Goal: Book appointment/travel/reservation

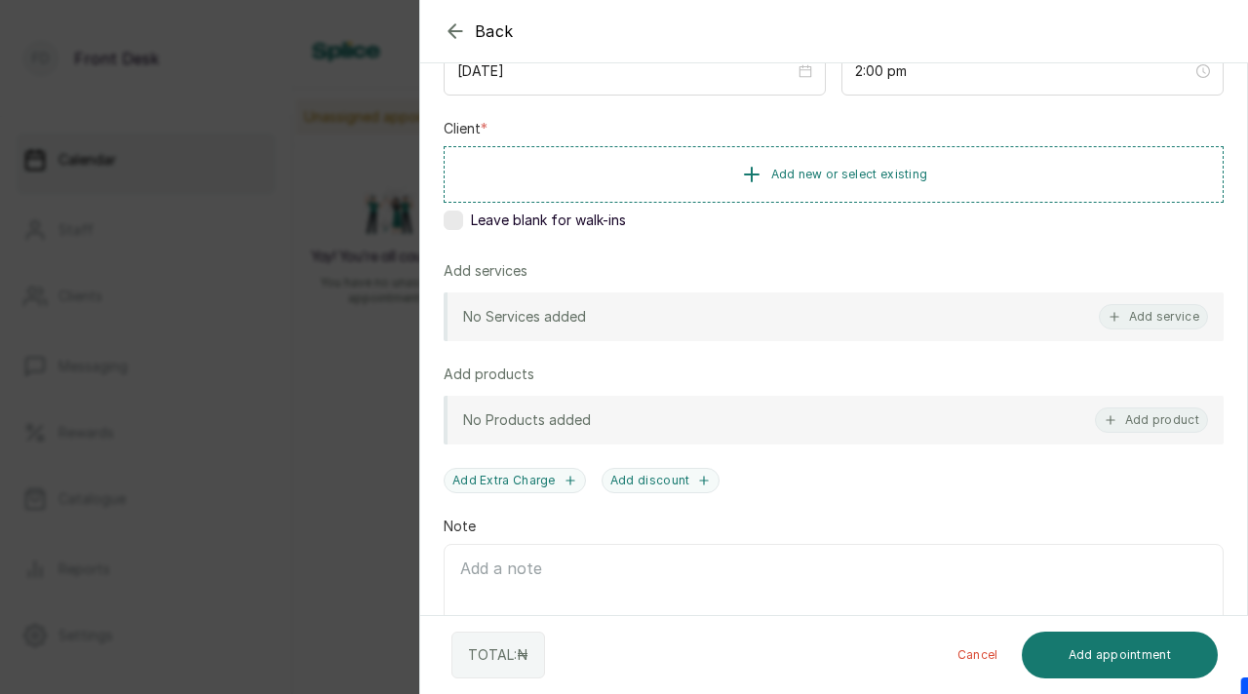
scroll to position [266, 0]
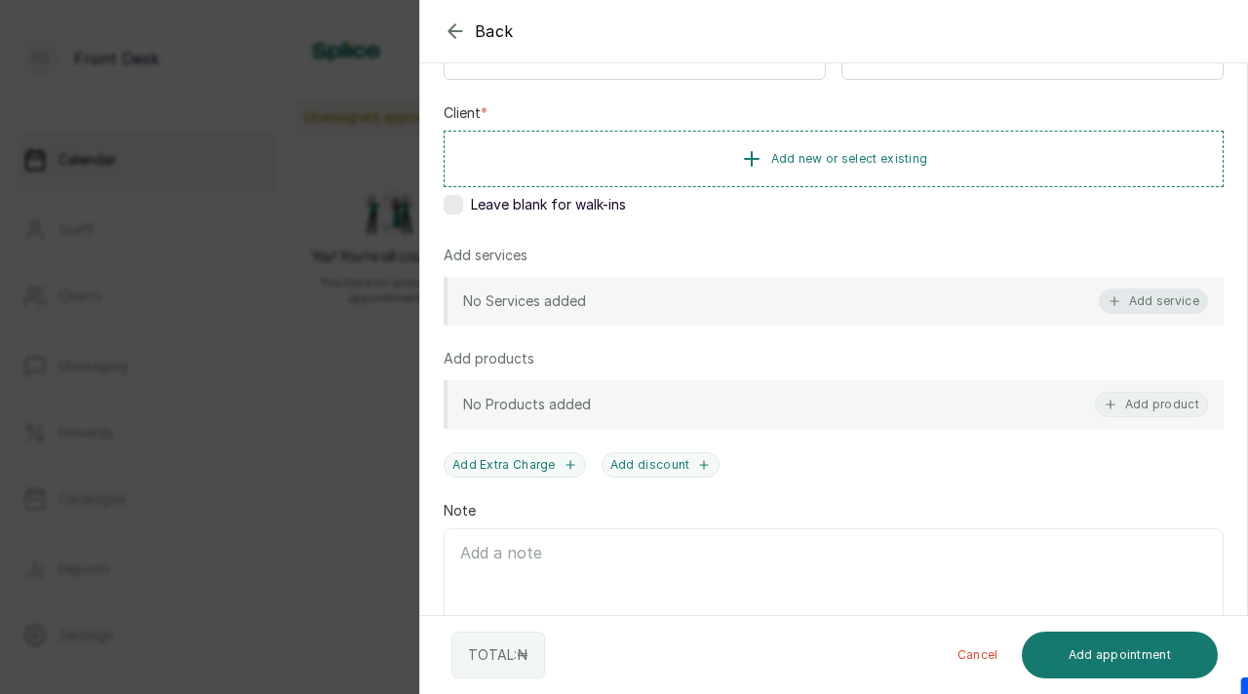
click at [1148, 299] on button "Add service" at bounding box center [1153, 301] width 109 height 25
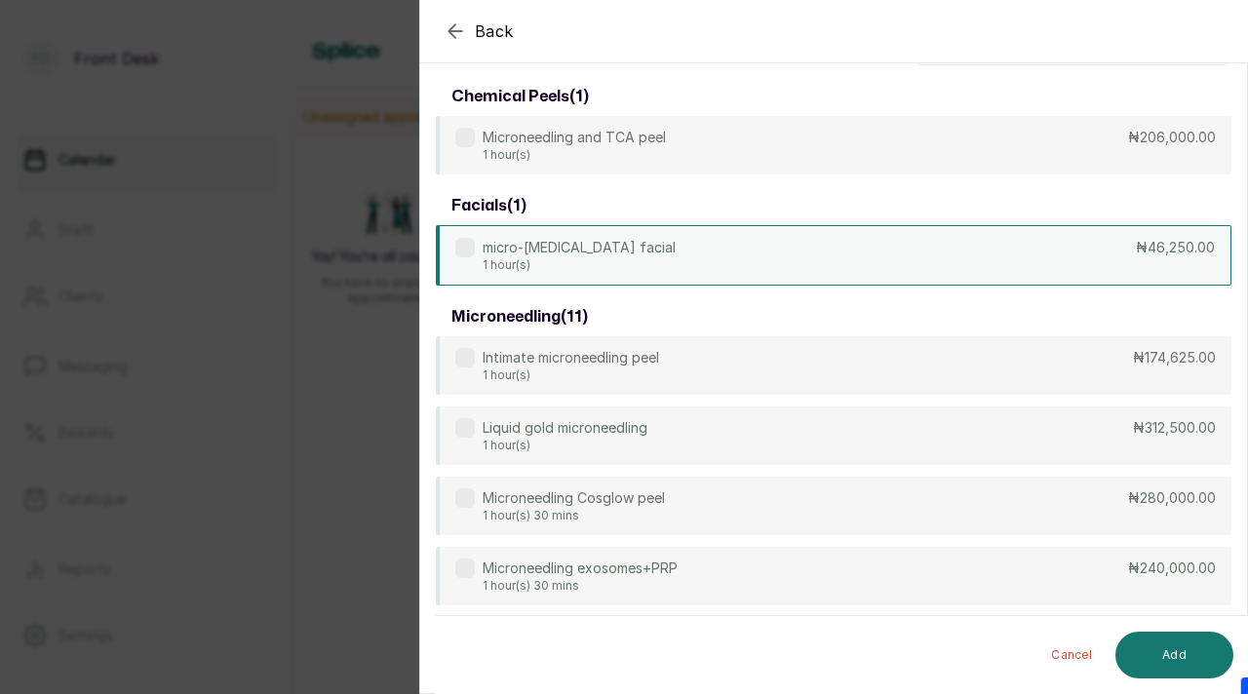
scroll to position [0, 0]
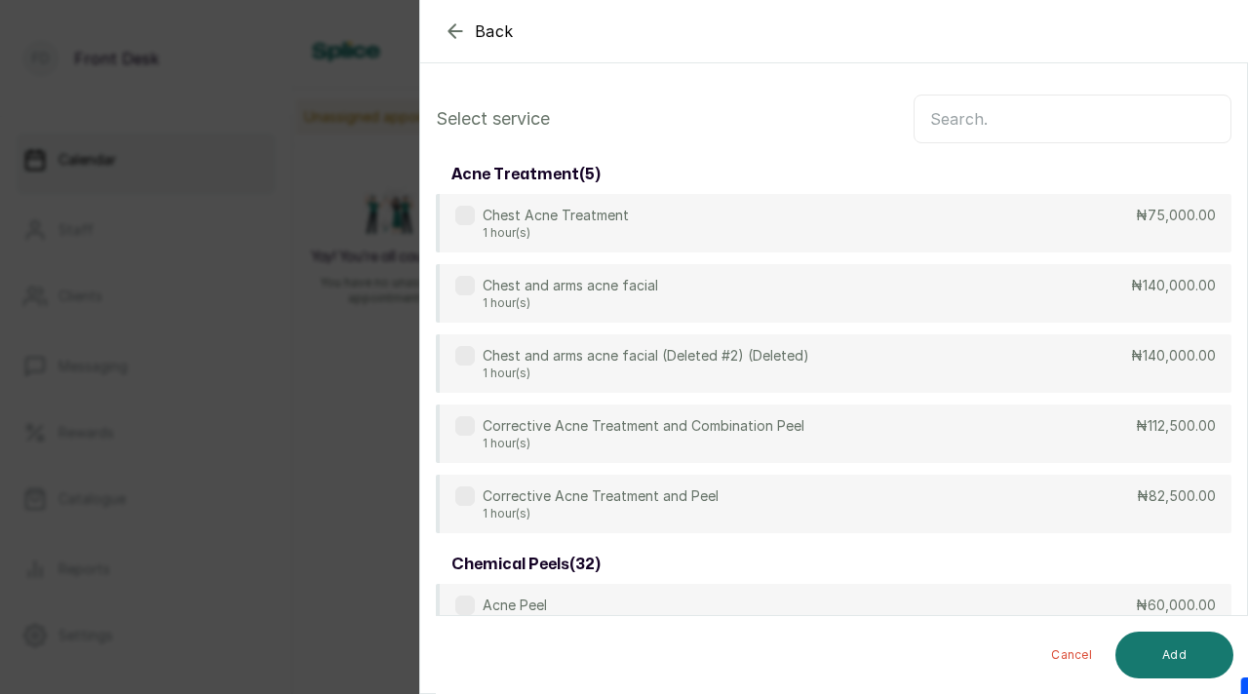
click at [1050, 115] on input "text" at bounding box center [1072, 119] width 318 height 49
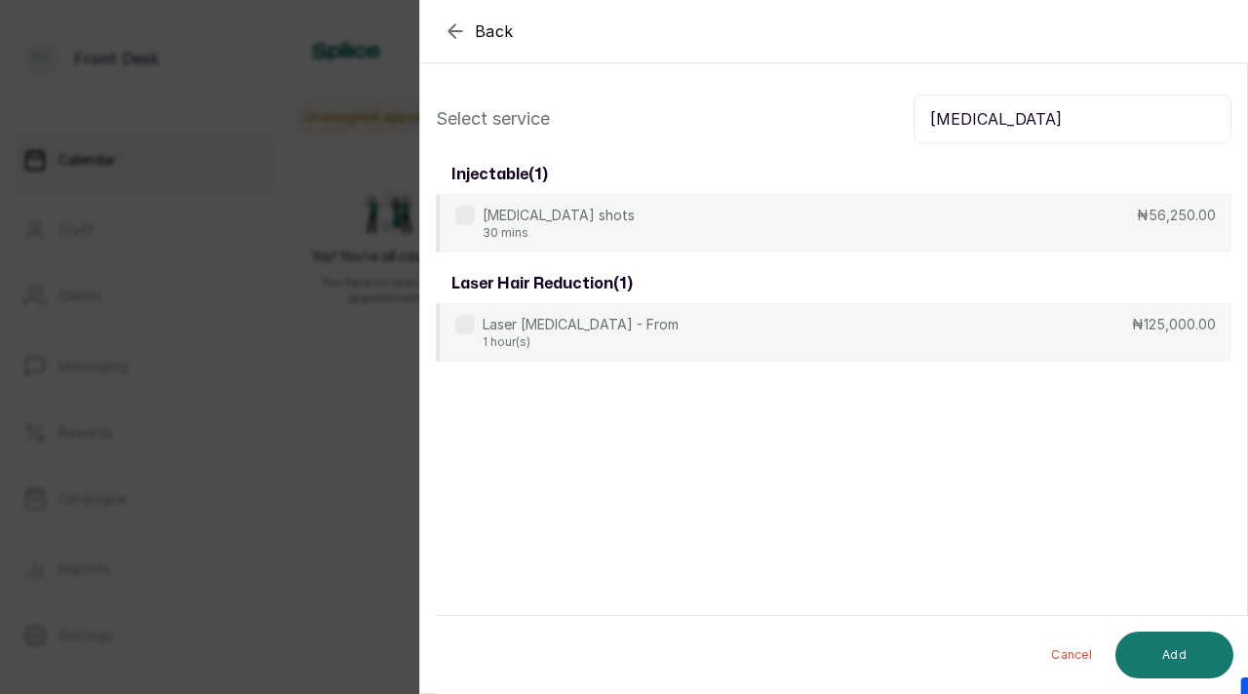
type input "[MEDICAL_DATA]"
click at [325, 387] on div "Back Add Appointment Select service [MEDICAL_DATA] injectable ( 1 ) [MEDICAL_DA…" at bounding box center [624, 347] width 1248 height 694
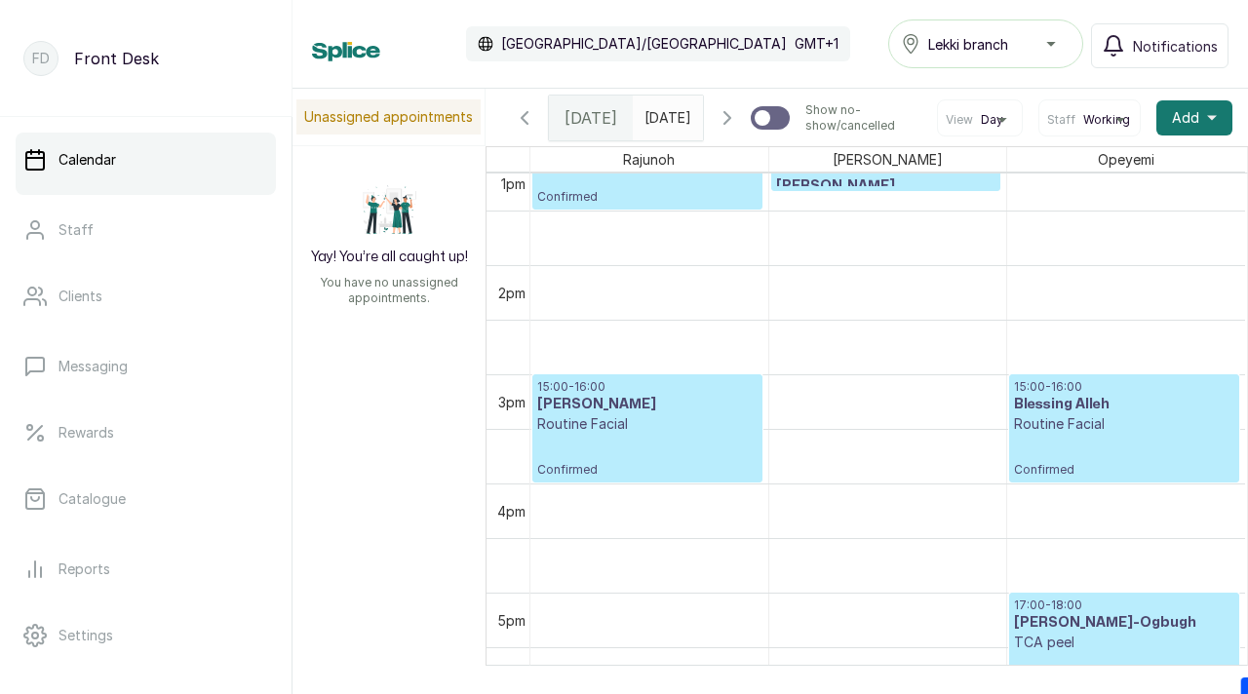
scroll to position [1441, 0]
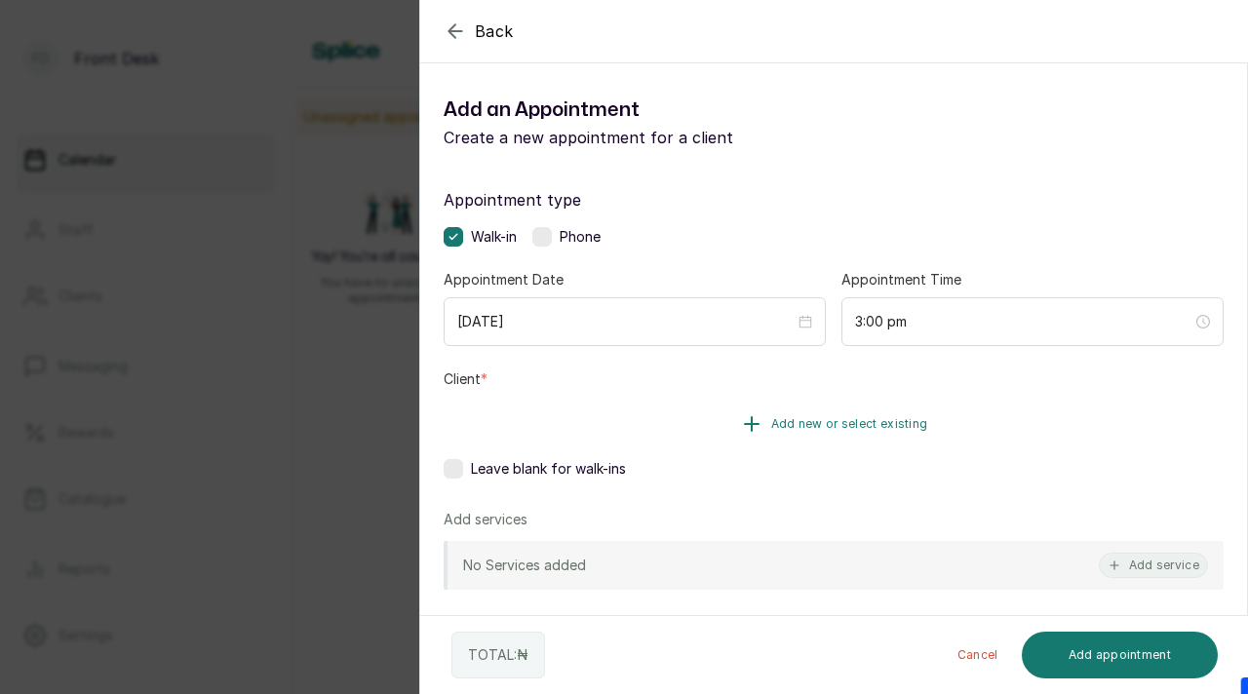
click at [878, 420] on span "Add new or select existing" at bounding box center [849, 424] width 157 height 16
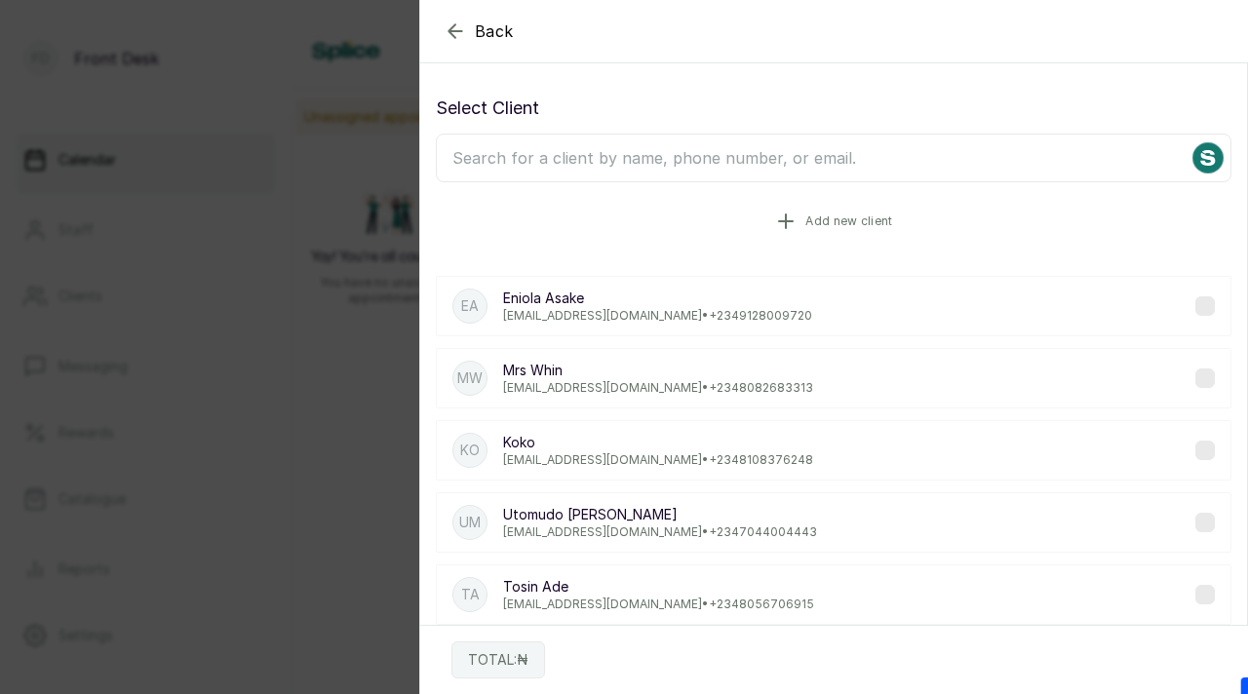
click at [821, 223] on span "Add new client" at bounding box center [848, 222] width 87 height 16
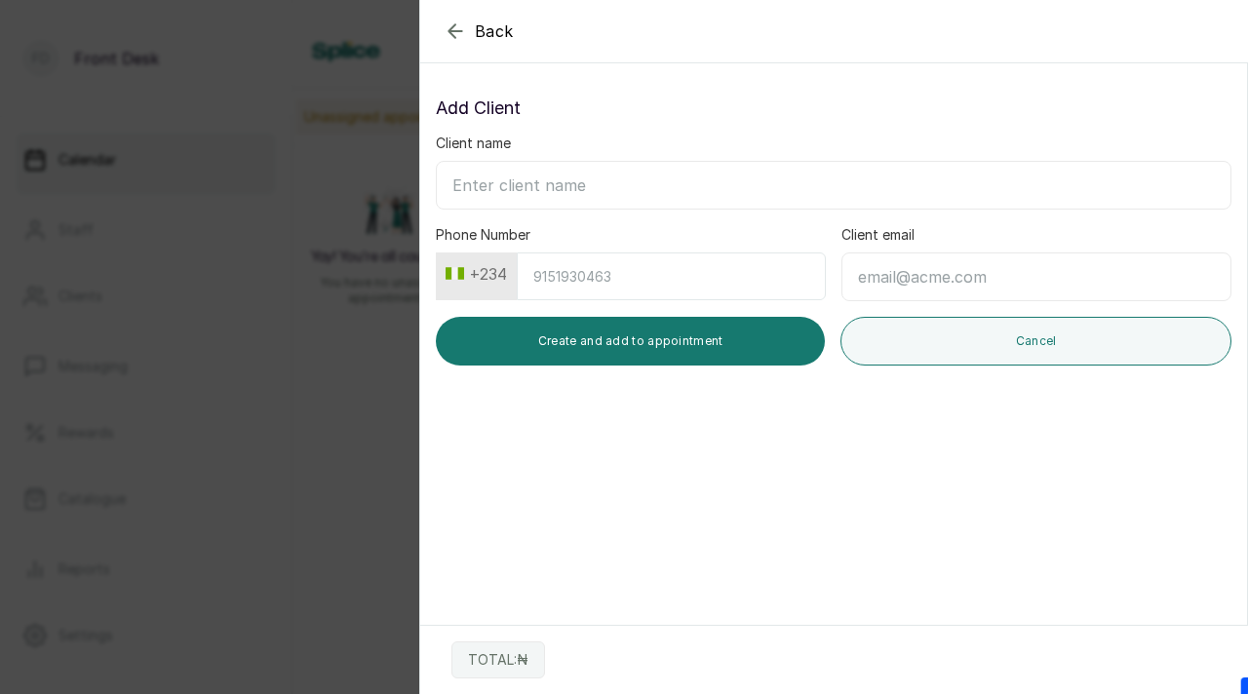
click at [703, 187] on input "Client name" at bounding box center [834, 185] width 796 height 49
type input "[PERSON_NAME]"
click at [724, 285] on input "Phone Number" at bounding box center [671, 276] width 309 height 48
type input "8105816771"
click at [925, 276] on input "Client email" at bounding box center [1036, 276] width 390 height 49
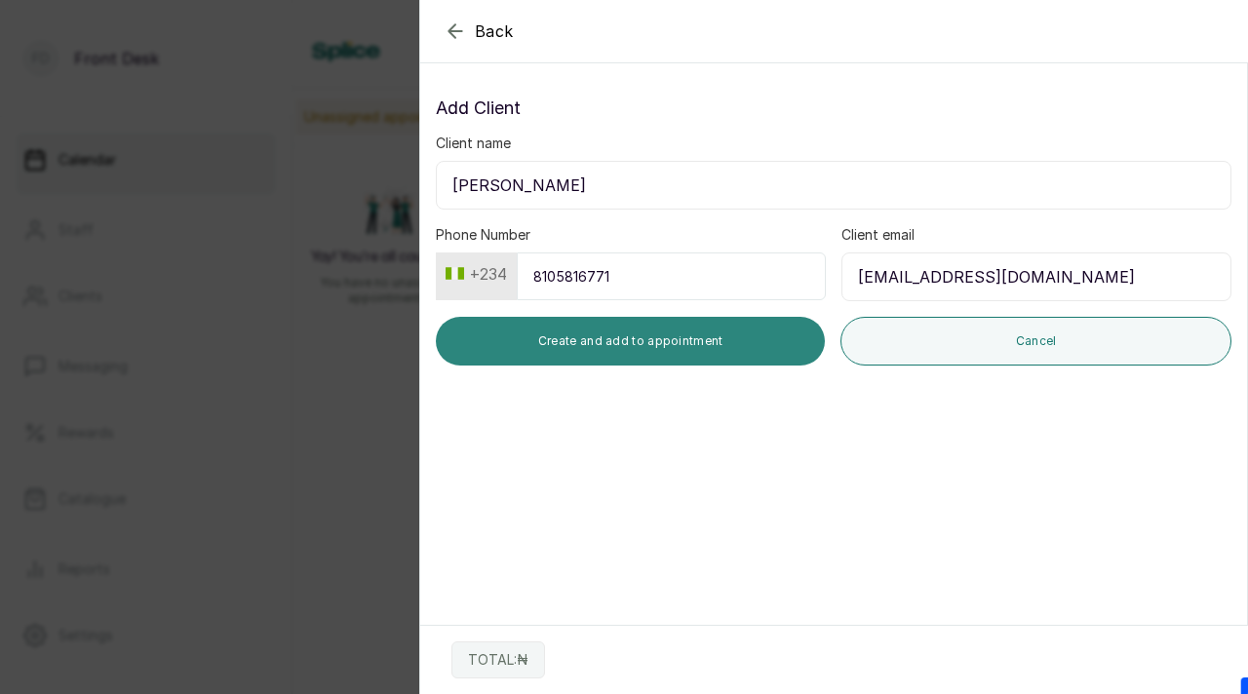
type input "[EMAIL_ADDRESS][DOMAIN_NAME]"
click at [710, 347] on button "Create and add to appointment" at bounding box center [630, 341] width 389 height 49
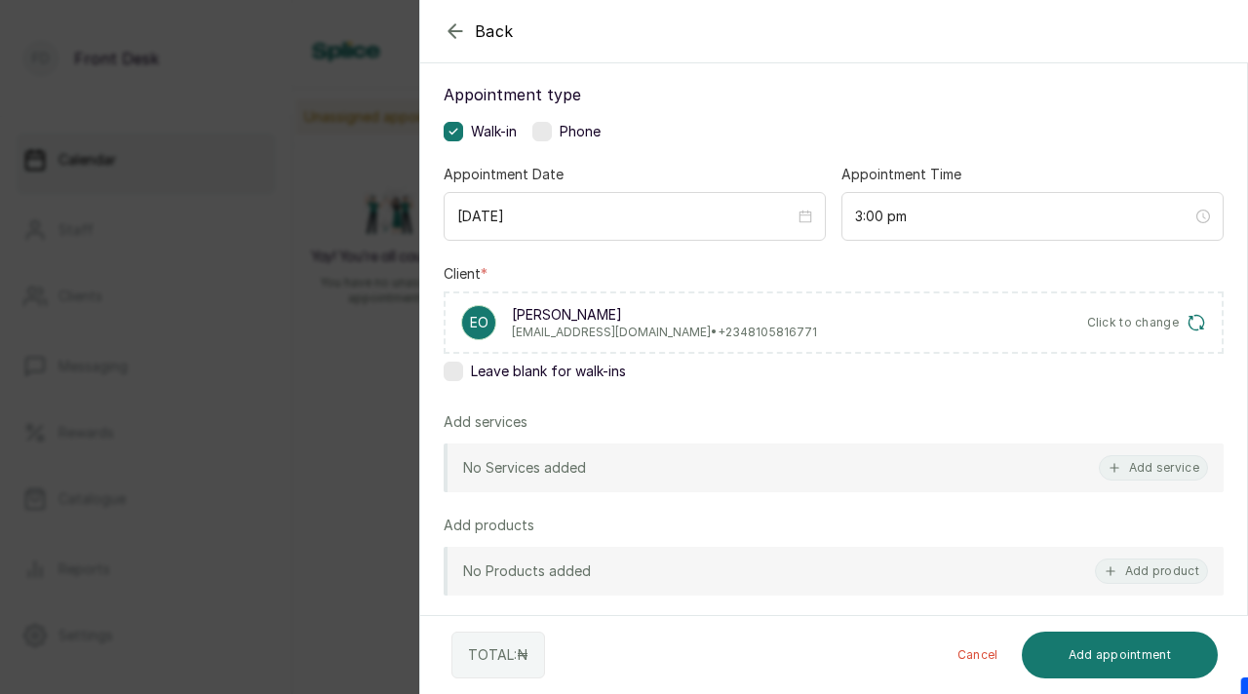
scroll to position [160, 0]
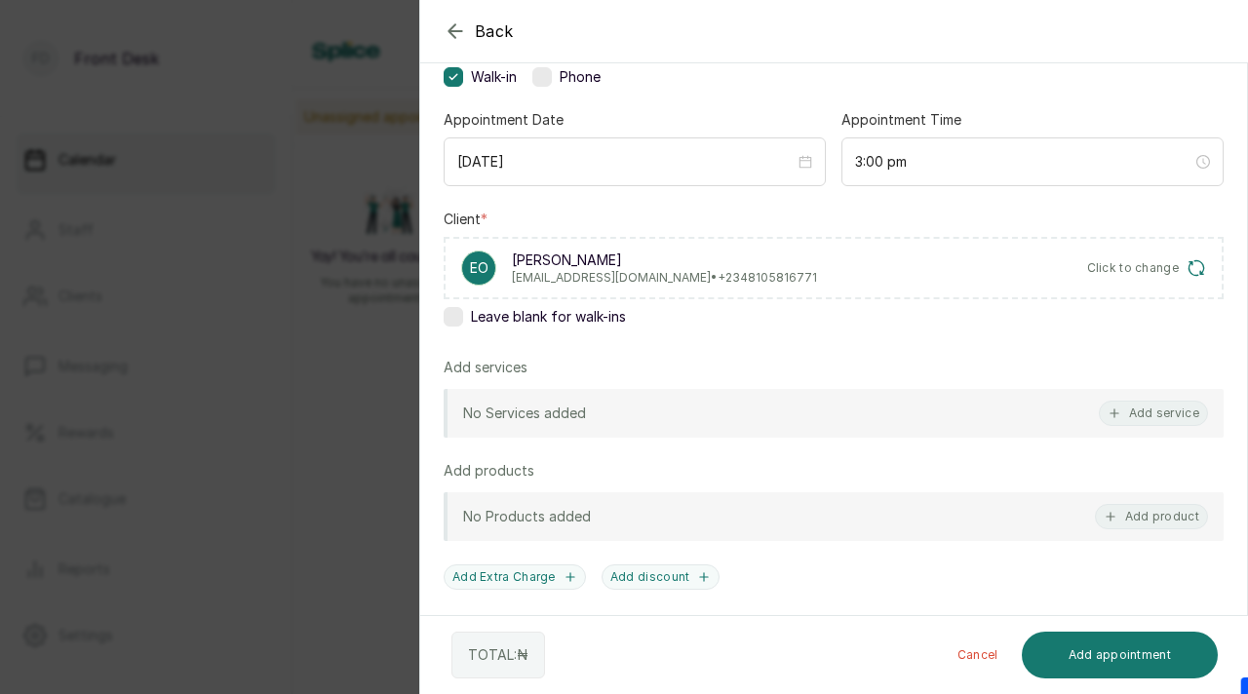
click at [1153, 413] on button "Add service" at bounding box center [1153, 413] width 109 height 25
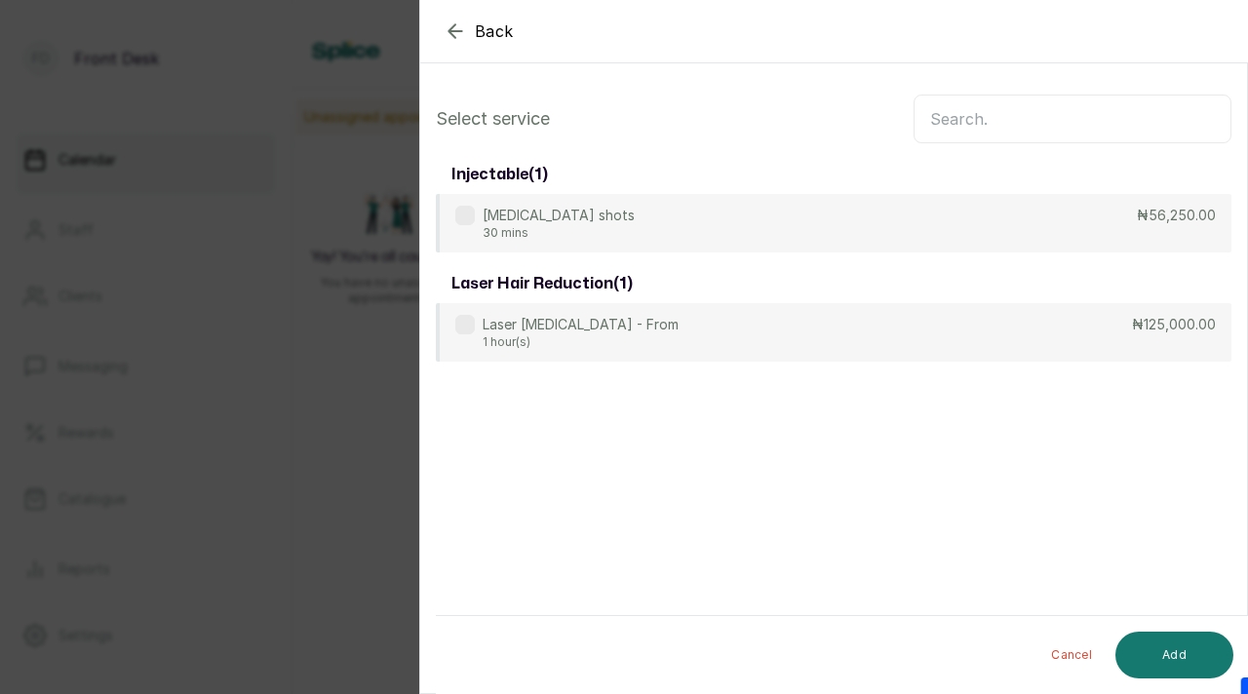
scroll to position [0, 0]
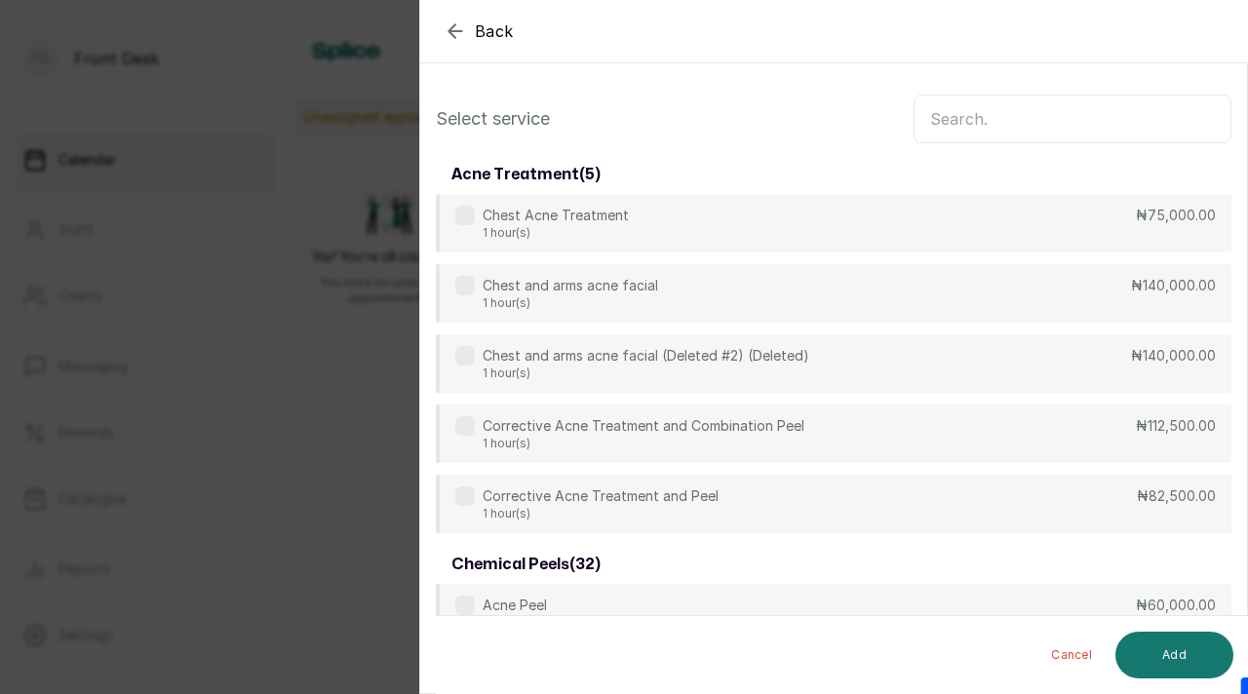
click at [1005, 122] on input "text" at bounding box center [1072, 119] width 318 height 49
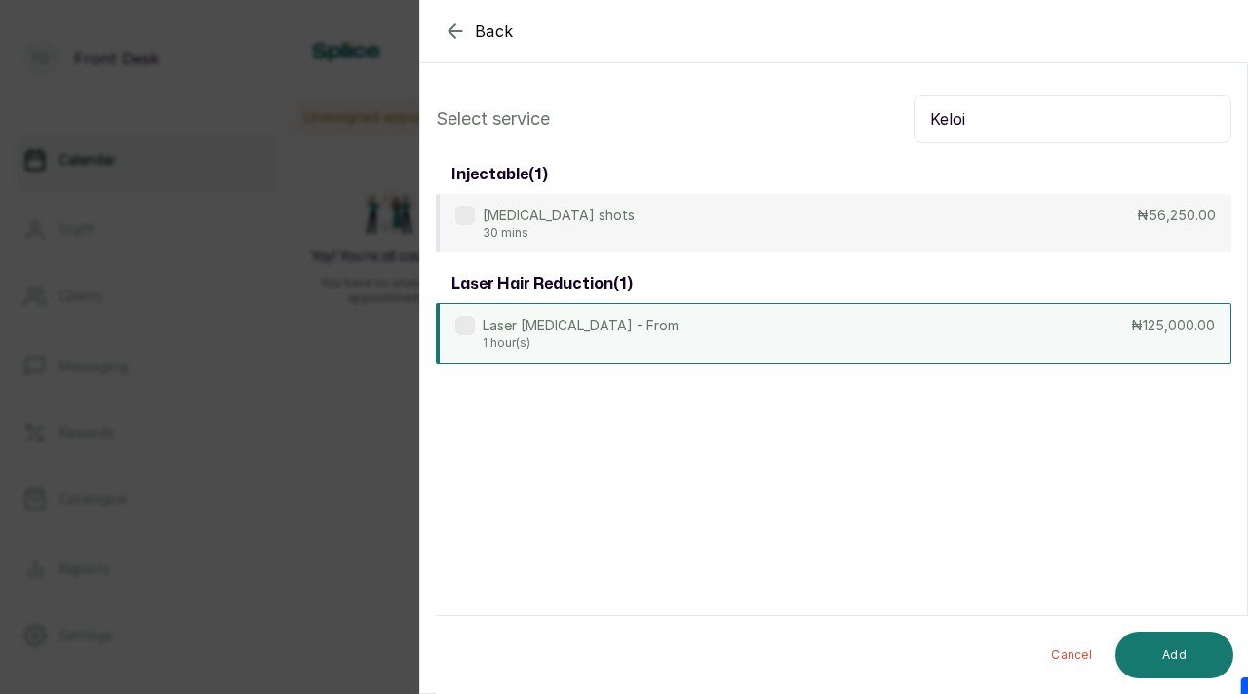
type input "Keloi"
click at [679, 330] on p "Laser [MEDICAL_DATA] - From" at bounding box center [581, 325] width 196 height 19
click at [1159, 664] on button "Add" at bounding box center [1174, 655] width 118 height 47
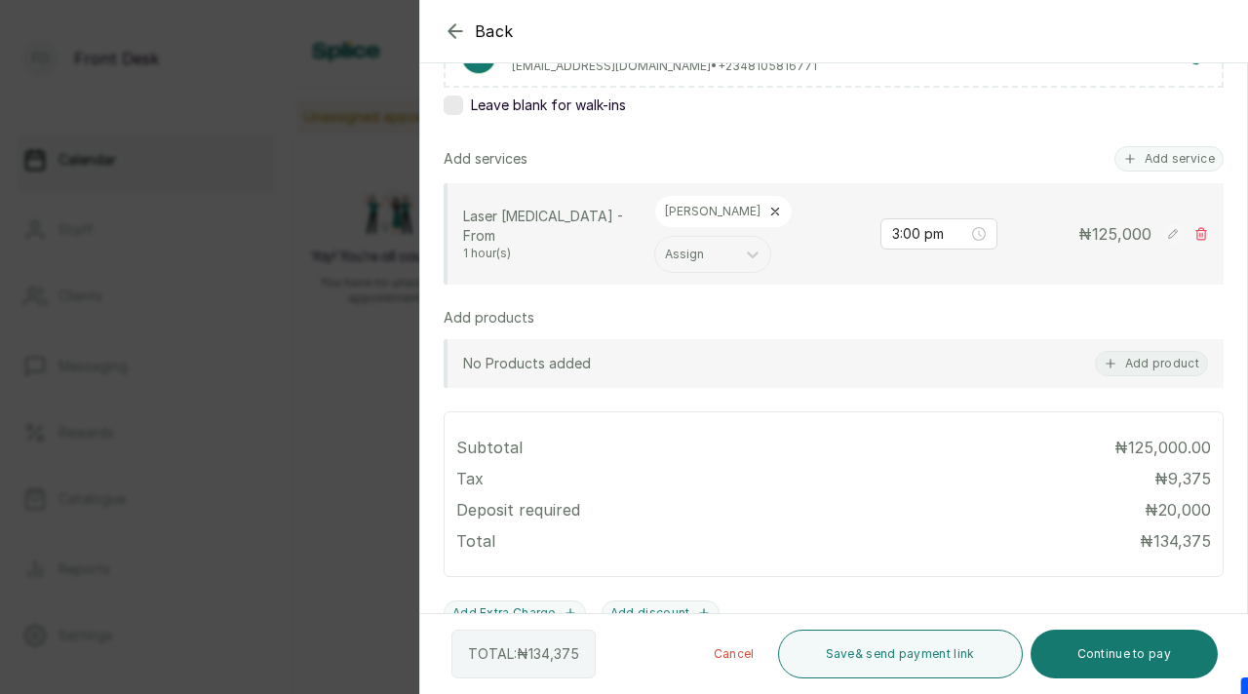
scroll to position [379, 0]
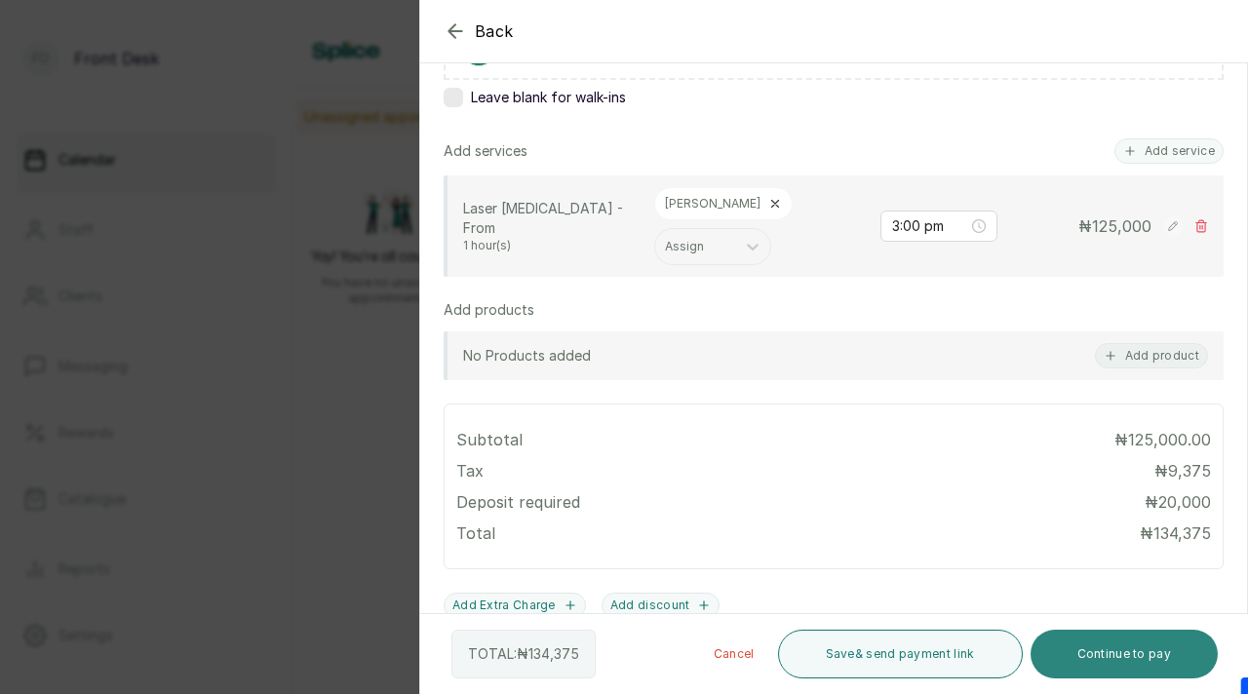
click at [1115, 650] on button "Continue to pay" at bounding box center [1124, 654] width 188 height 49
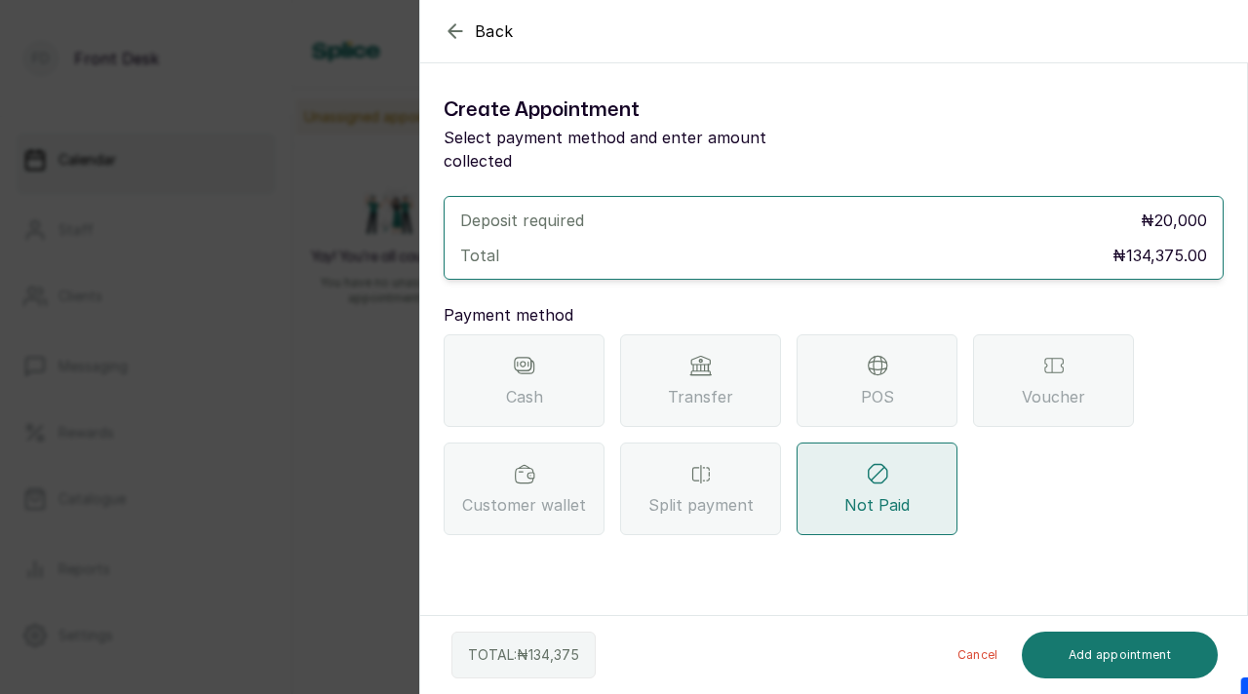
click at [717, 398] on div "Transfer" at bounding box center [700, 380] width 161 height 93
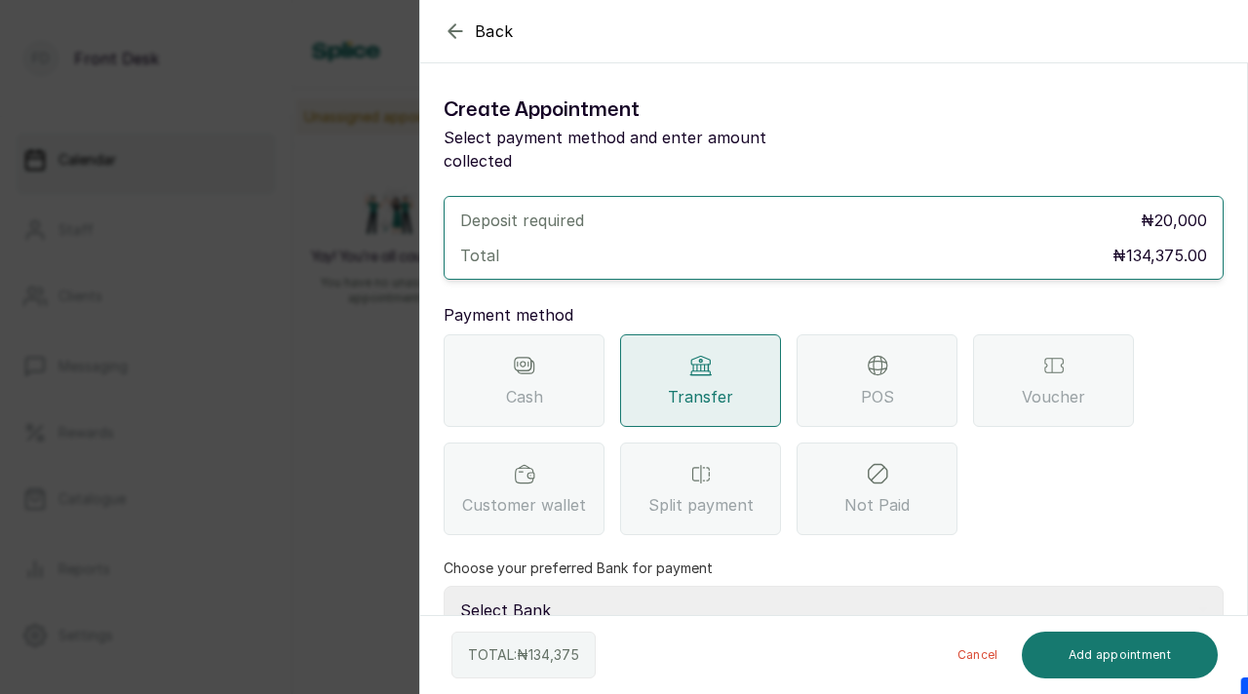
scroll to position [115, 0]
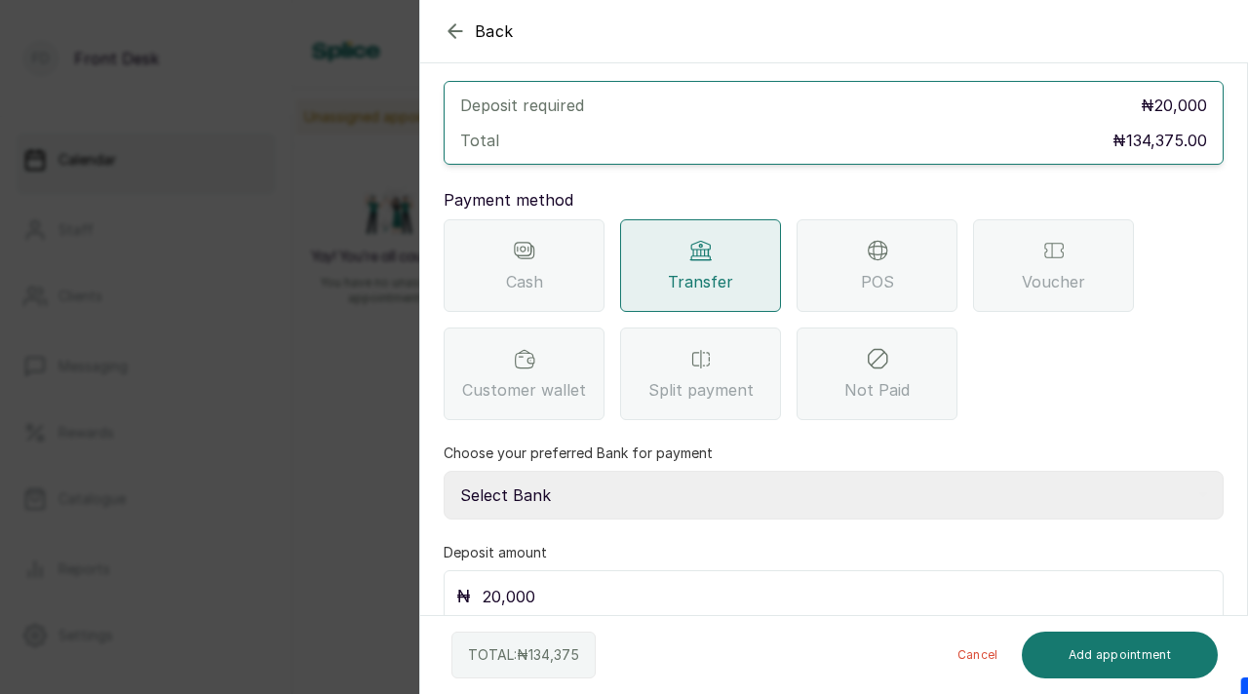
click at [673, 481] on select "Select Bank [PERSON_NAME] Fairmoney Microfinance Bank SKN ANALYTICS MED AESTH. …" at bounding box center [834, 495] width 780 height 49
select select "43272bc0-21c6-4b19-b9fb-c2093b8603c2"
click at [444, 471] on select "Select Bank [PERSON_NAME] Fairmoney Microfinance Bank SKN ANALYTICS MED AESTH. …" at bounding box center [834, 495] width 780 height 49
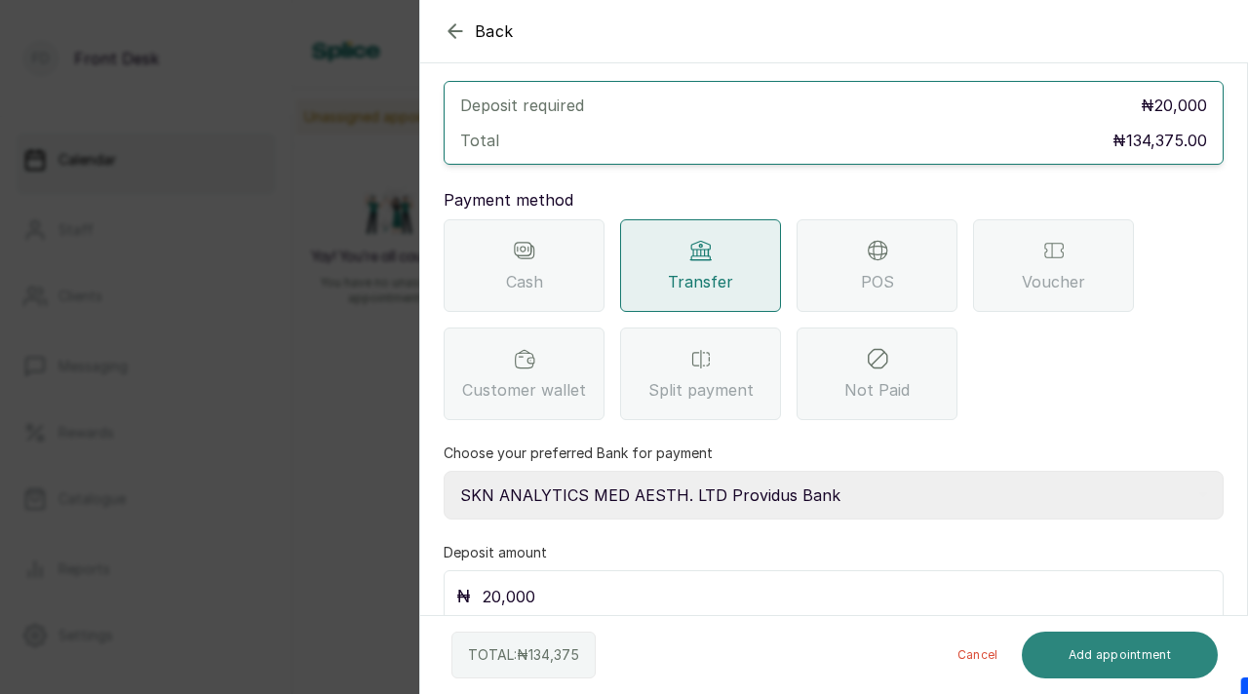
click at [1103, 655] on button "Add appointment" at bounding box center [1120, 655] width 197 height 47
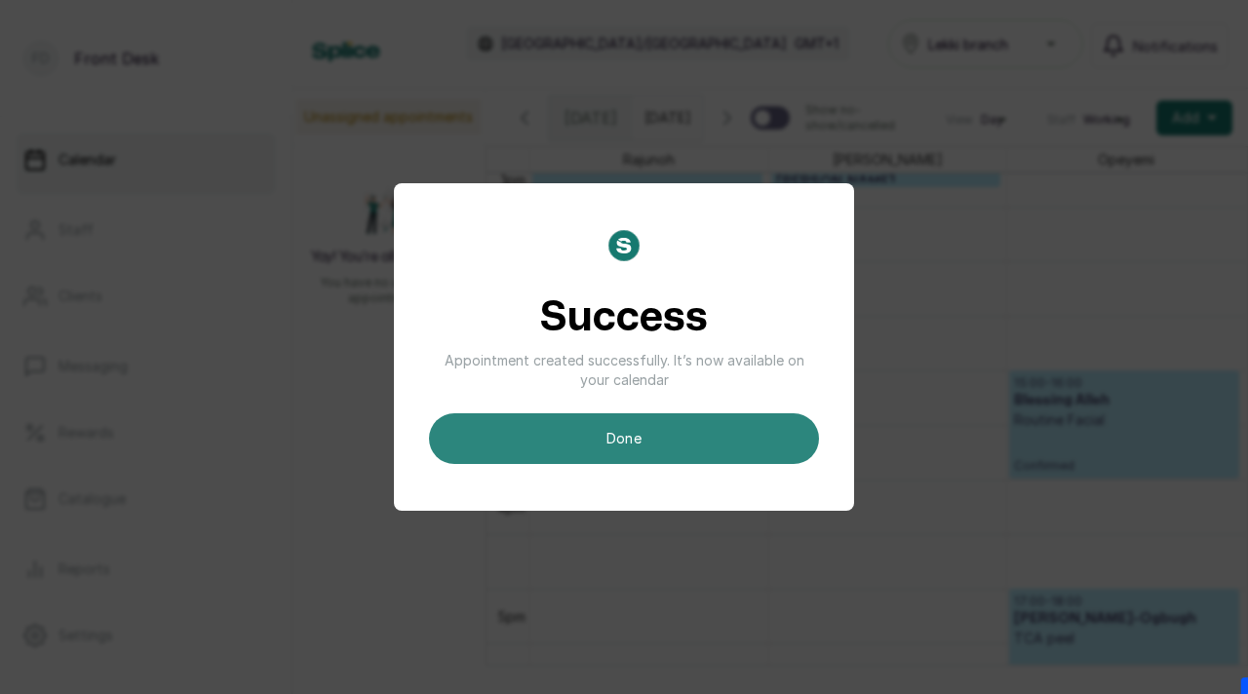
click at [718, 441] on button "done" at bounding box center [624, 438] width 390 height 51
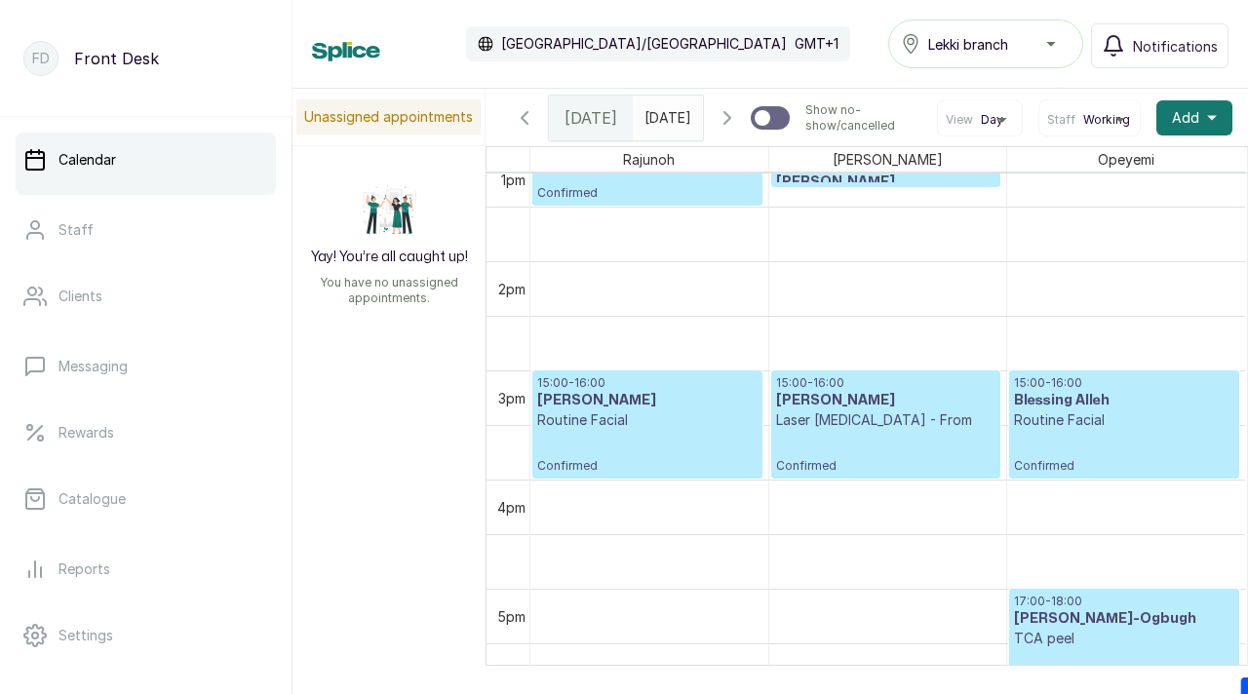
click at [867, 430] on p "Laser [MEDICAL_DATA] - From" at bounding box center [885, 419] width 219 height 19
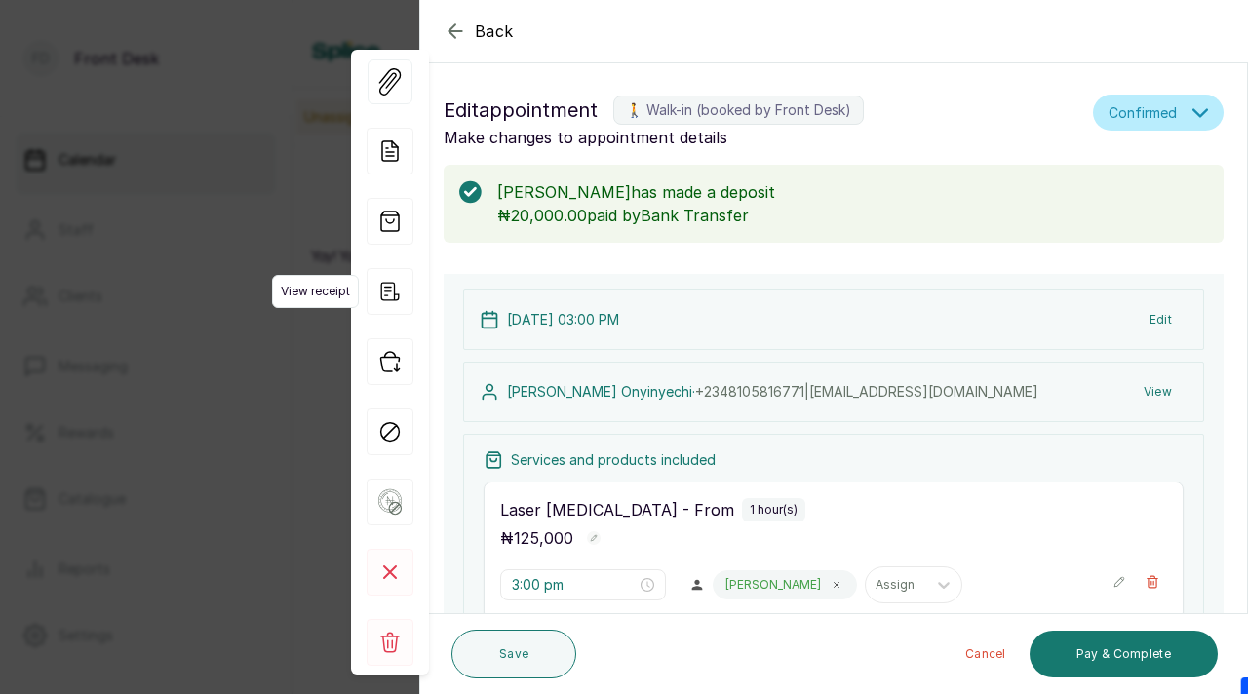
scroll to position [656, 0]
click at [386, 294] on icon "button" at bounding box center [390, 291] width 19 height 19
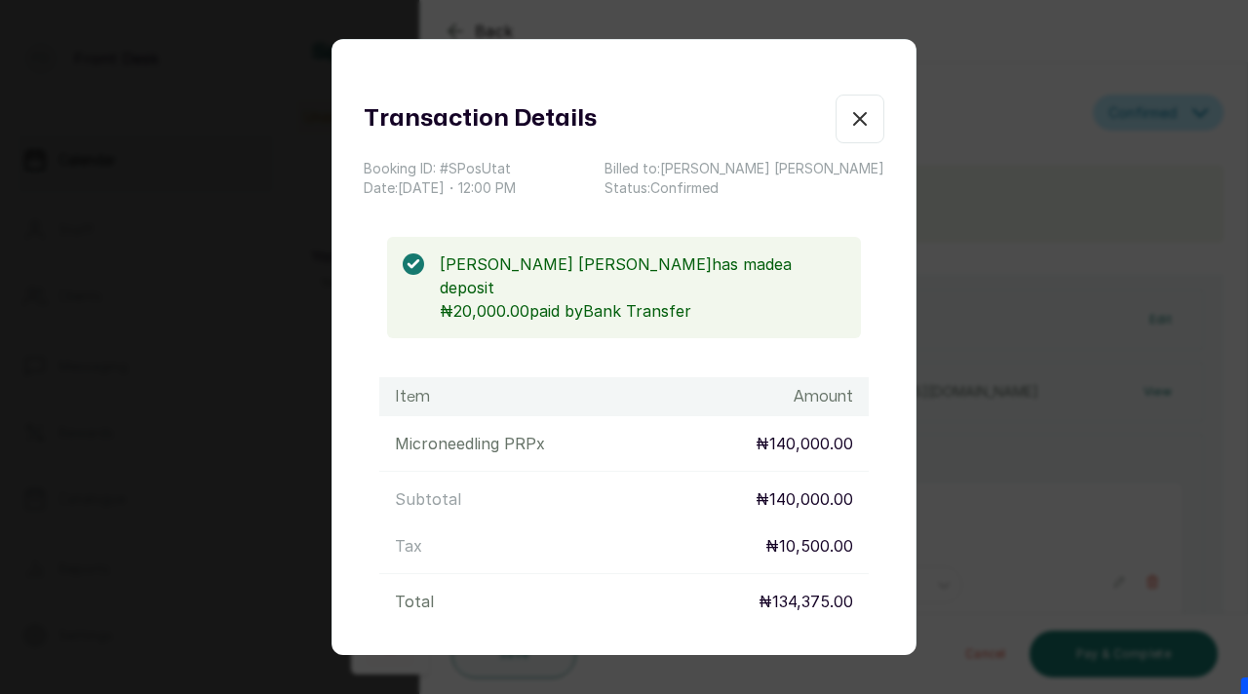
scroll to position [150, 0]
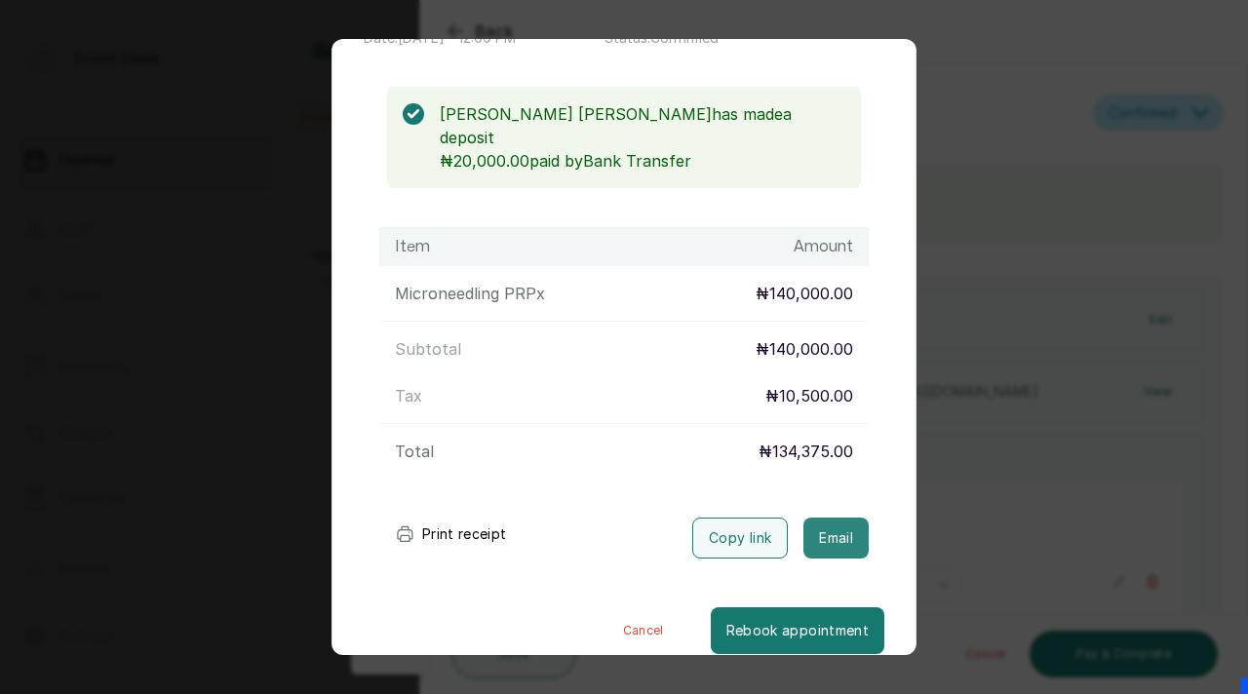
click at [843, 520] on button "Email" at bounding box center [835, 538] width 65 height 41
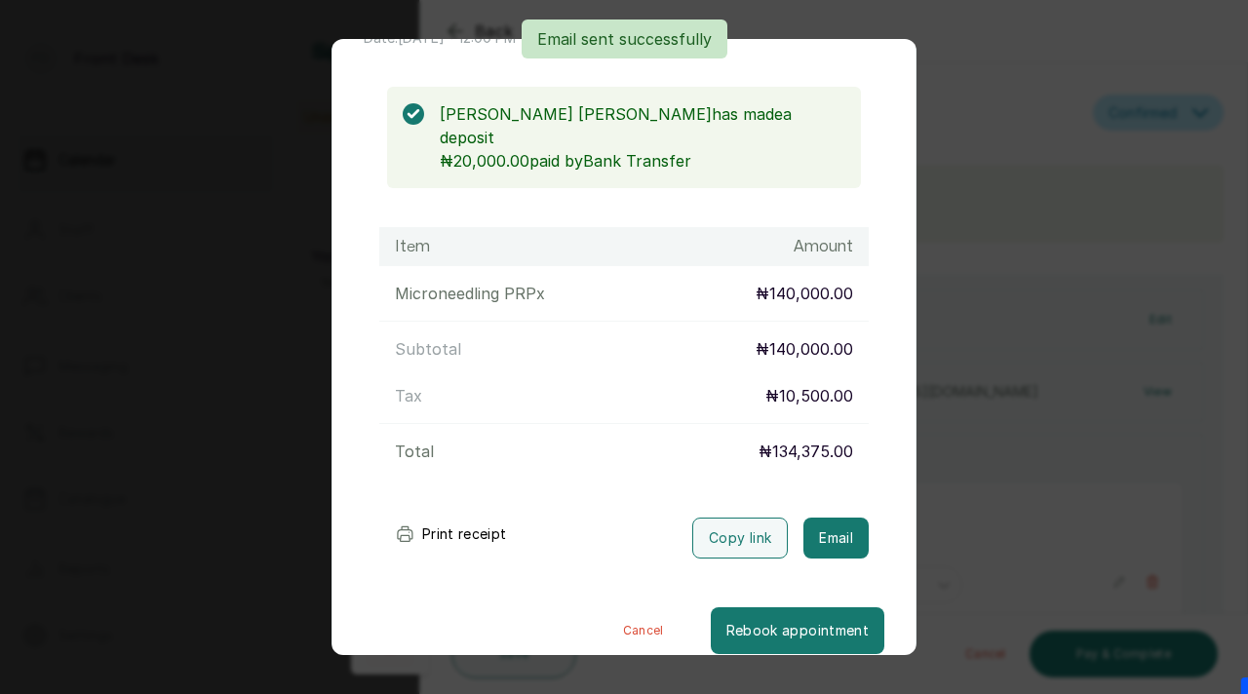
click at [950, 427] on div "Transaction Details Booking ID: # SPosUtat Date: [DATE] ・ 12:00 PM Billed to: […" at bounding box center [624, 347] width 1248 height 694
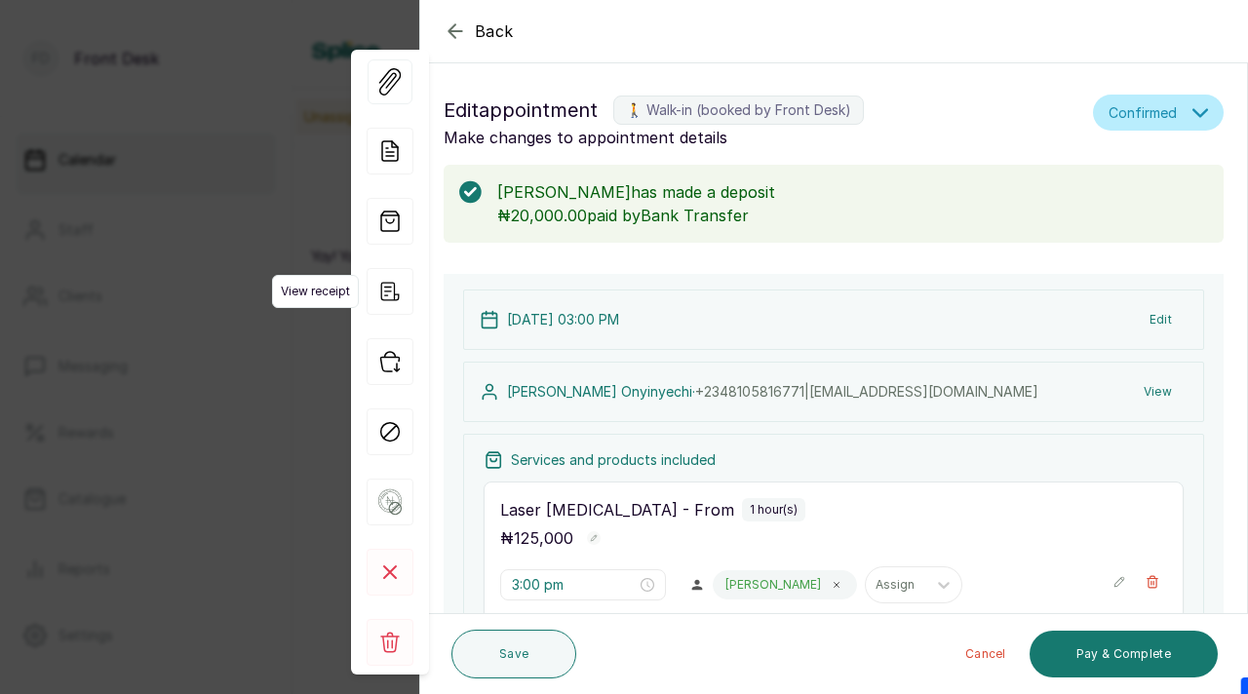
click at [381, 284] on icon "button" at bounding box center [390, 291] width 19 height 19
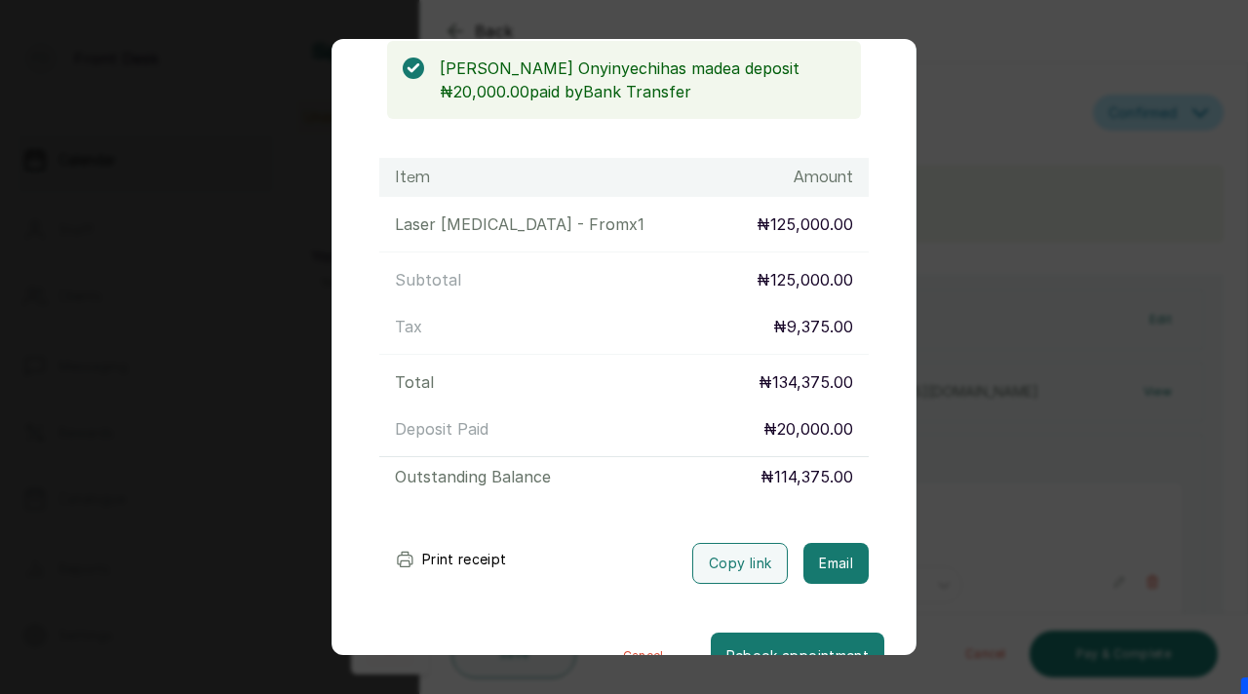
scroll to position [245, 0]
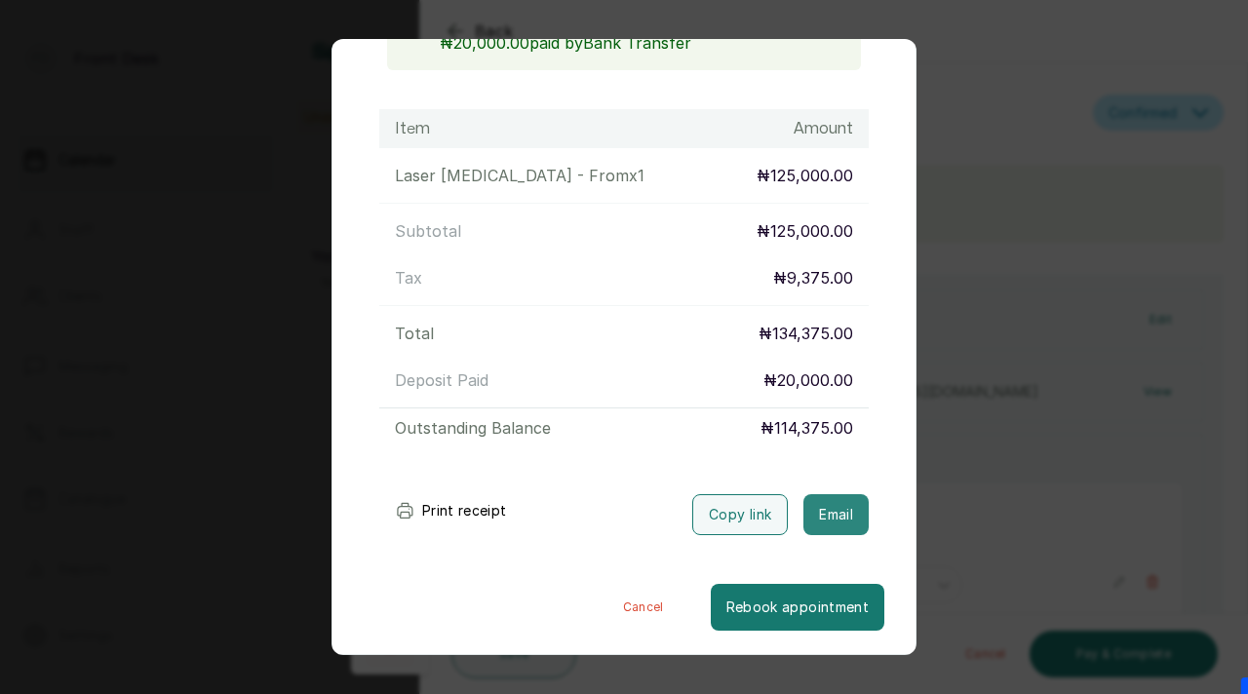
click at [819, 517] on button "Email" at bounding box center [835, 514] width 65 height 41
click at [1013, 407] on div "Transaction Details Booking ID: # SPvm4Ods Date: [DATE] ・ 3:00 PM Billed to: [P…" at bounding box center [624, 347] width 1248 height 694
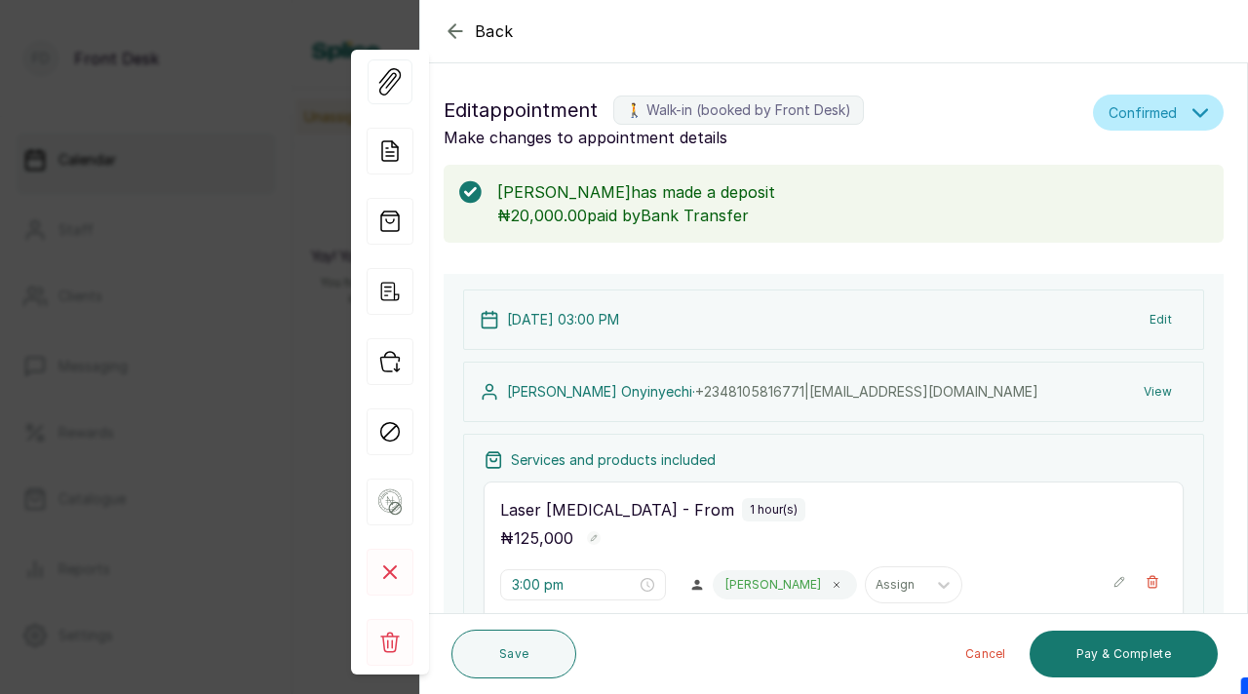
click at [199, 180] on div "Back Appointment Details Edit appointment 🚶 Walk-in (booked by Front Desk) Make…" at bounding box center [624, 347] width 1248 height 694
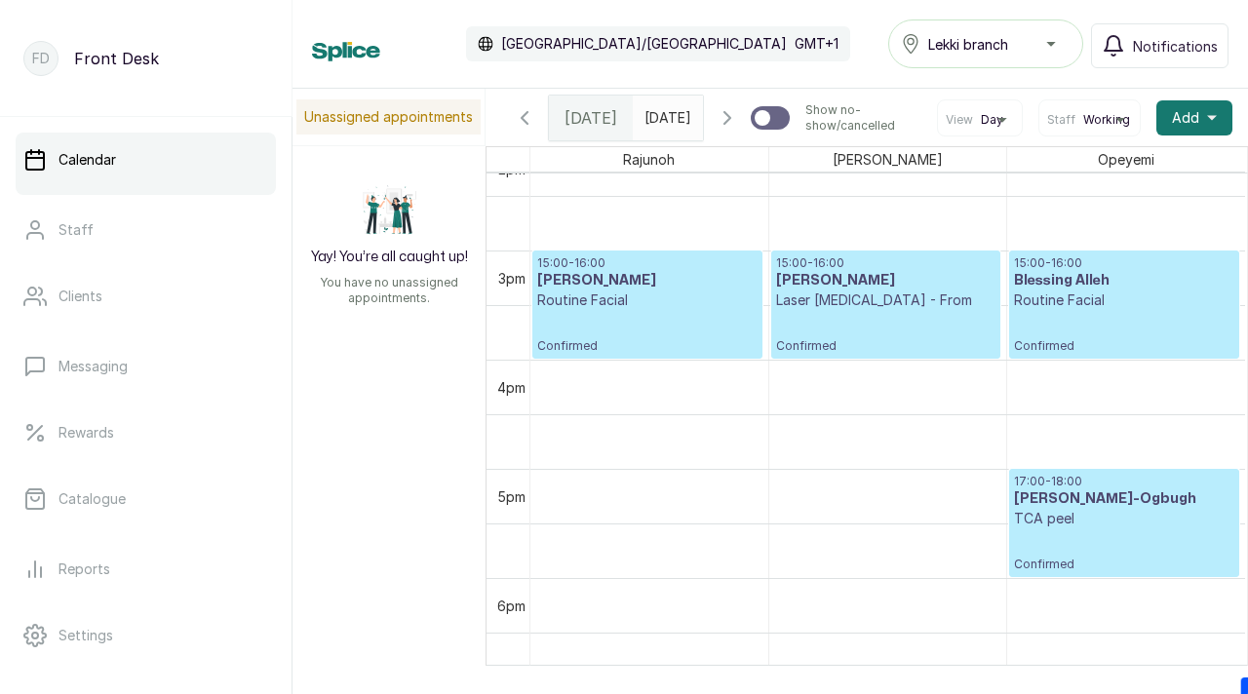
scroll to position [1568, 0]
